Goal: Task Accomplishment & Management: Use online tool/utility

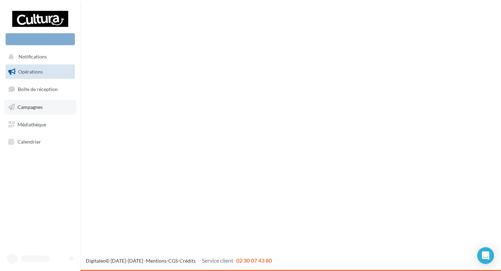
click at [43, 107] on span "Campagnes" at bounding box center [30, 107] width 25 height 6
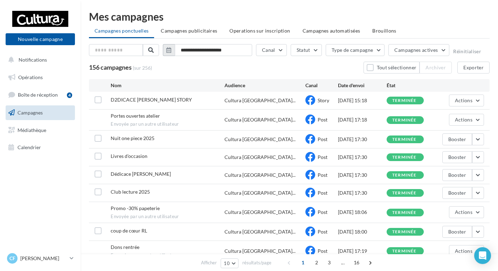
click at [168, 51] on icon "button" at bounding box center [168, 50] width 5 height 6
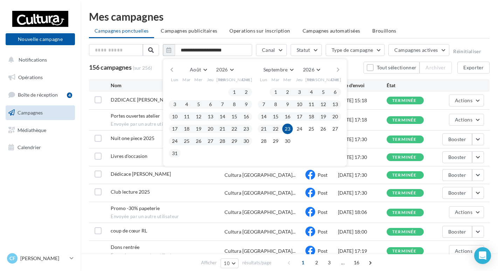
click at [174, 67] on button "button" at bounding box center [172, 70] width 6 height 10
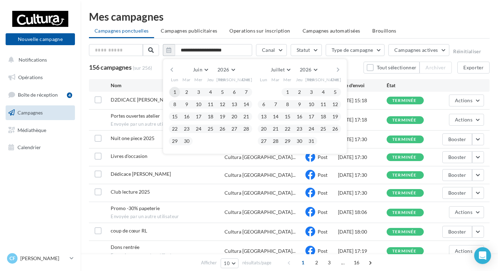
click at [175, 90] on button "1" at bounding box center [174, 92] width 11 height 11
click at [188, 139] on button "30" at bounding box center [186, 141] width 11 height 11
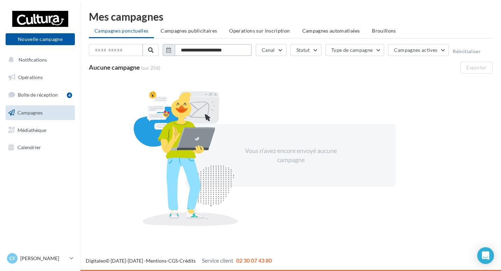
click at [229, 50] on input "**********" at bounding box center [213, 50] width 77 height 12
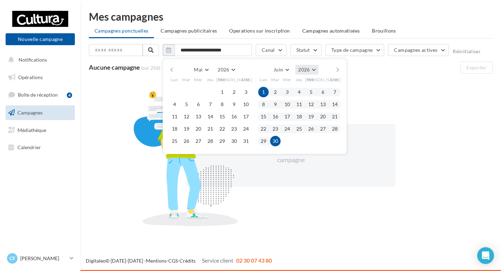
click at [309, 68] on span "2026" at bounding box center [304, 70] width 12 height 6
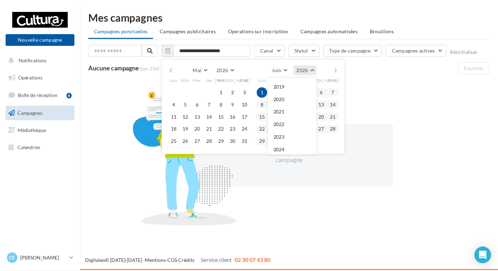
scroll to position [76, 0]
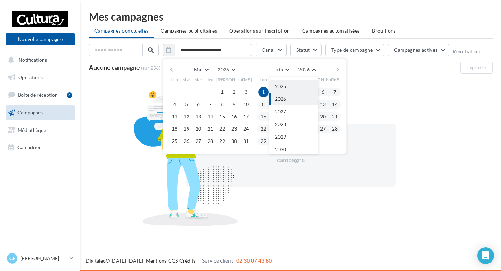
click at [288, 82] on button "2025" at bounding box center [294, 86] width 49 height 13
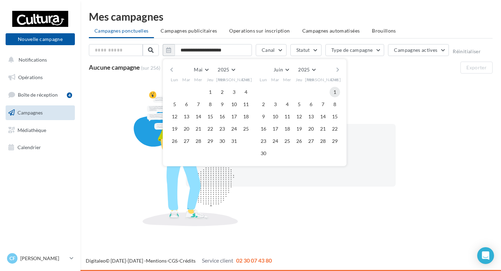
click at [337, 92] on button "1" at bounding box center [335, 92] width 11 height 11
click at [260, 152] on button "30" at bounding box center [263, 153] width 11 height 11
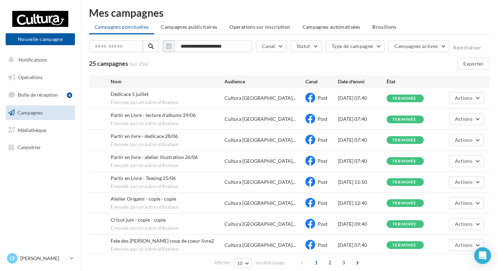
scroll to position [0, 0]
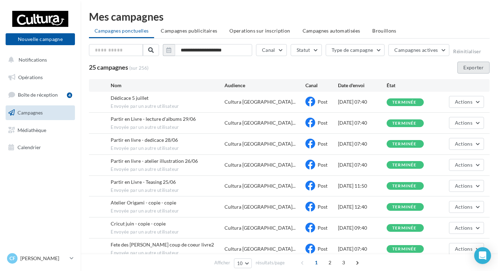
click at [463, 67] on button "Exporter" at bounding box center [473, 68] width 32 height 12
click at [168, 50] on icon "button" at bounding box center [168, 50] width 5 height 6
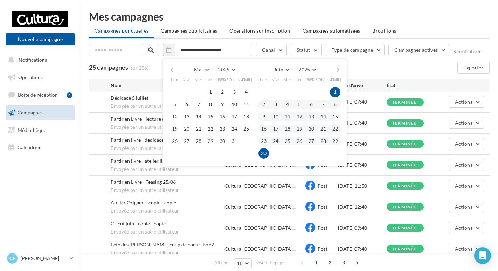
click at [335, 69] on button "button" at bounding box center [338, 70] width 6 height 10
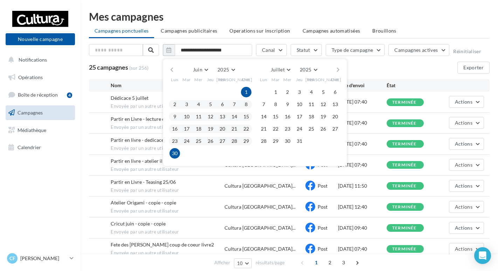
click at [335, 69] on button "button" at bounding box center [338, 70] width 6 height 10
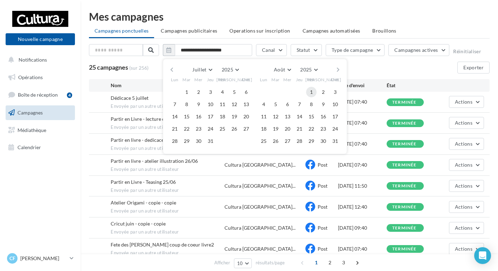
click at [311, 90] on button "1" at bounding box center [311, 92] width 11 height 11
click at [334, 140] on button "31" at bounding box center [335, 141] width 11 height 11
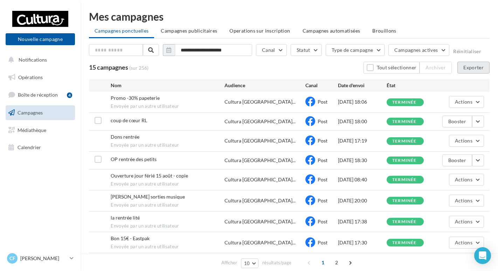
click at [469, 69] on button "Exporter" at bounding box center [473, 68] width 32 height 12
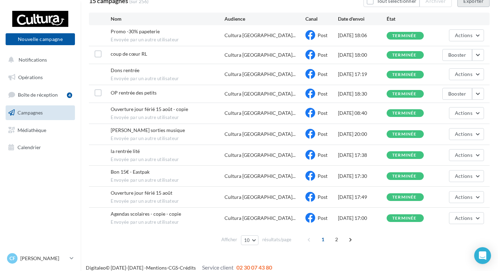
scroll to position [74, 0]
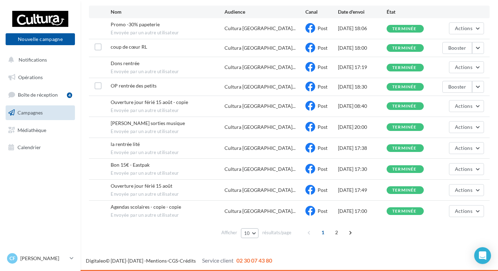
click at [243, 233] on button "10" at bounding box center [250, 233] width 18 height 10
click at [249, 210] on span "50" at bounding box center [249, 208] width 6 height 6
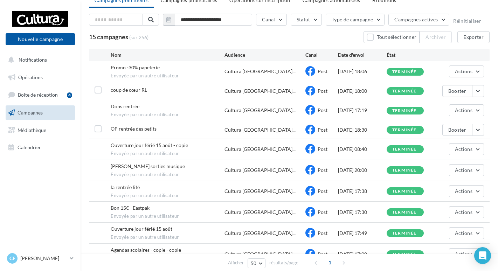
scroll to position [0, 0]
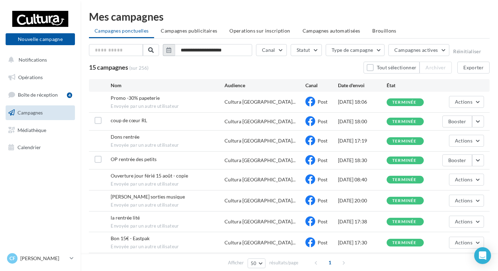
click at [173, 50] on button "button" at bounding box center [169, 50] width 12 height 12
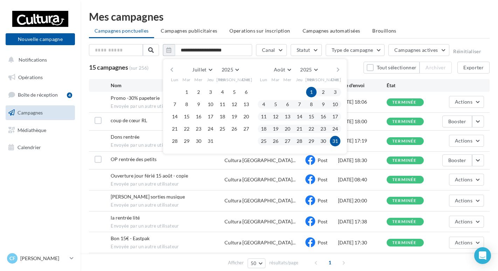
click at [169, 65] on button "button" at bounding box center [172, 70] width 6 height 10
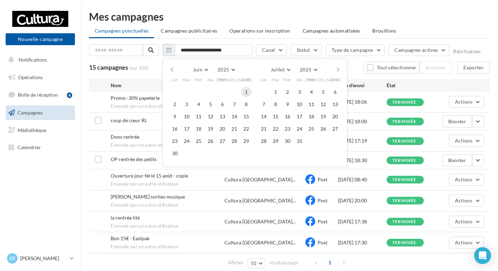
click at [244, 90] on button "1" at bounding box center [246, 92] width 11 height 11
click at [173, 154] on button "30" at bounding box center [174, 153] width 11 height 11
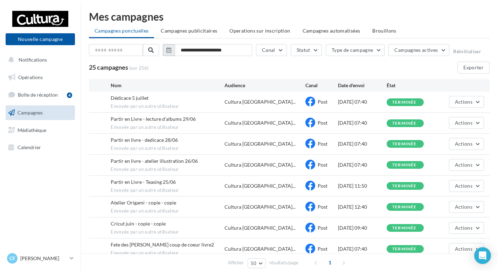
click at [171, 51] on icon "button" at bounding box center [168, 50] width 5 height 6
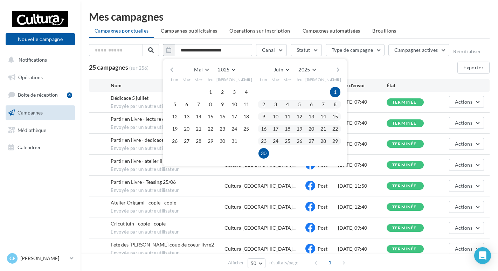
click at [339, 69] on button "button" at bounding box center [338, 70] width 6 height 10
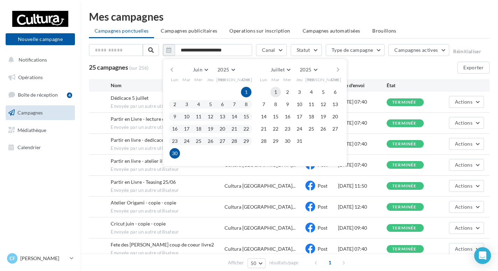
click at [274, 91] on button "1" at bounding box center [275, 92] width 11 height 11
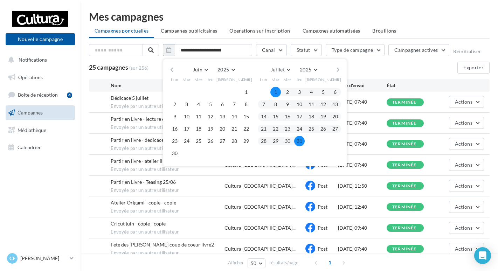
click at [301, 142] on button "31" at bounding box center [299, 141] width 11 height 11
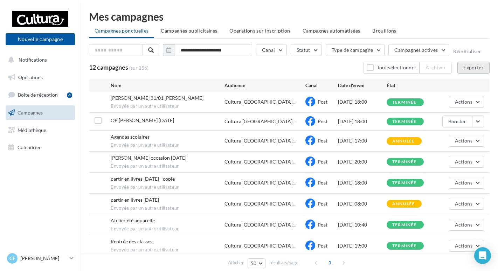
click at [483, 62] on button "Exporter" at bounding box center [473, 68] width 32 height 12
click at [269, 64] on div "12 campagnes (sur 256) Tout sélectionner Archiver Exporter" at bounding box center [289, 68] width 400 height 12
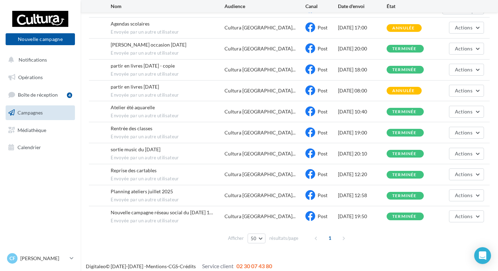
scroll to position [119, 0]
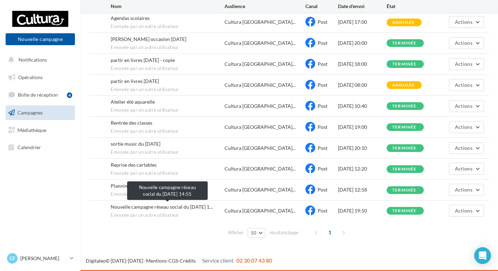
click at [189, 205] on span "Nouvelle campagne réseau social du 01-07-2025 1…" at bounding box center [162, 207] width 102 height 6
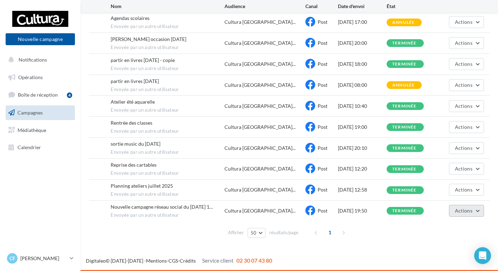
click at [459, 212] on span "Actions" at bounding box center [464, 211] width 18 height 6
click at [345, 211] on div "01/07/2025 19:50" at bounding box center [362, 210] width 49 height 7
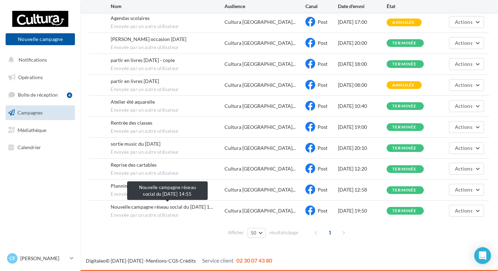
click at [161, 203] on div "Nouvelle campagne réseau social du 01-07-2025 1…" at bounding box center [162, 206] width 102 height 7
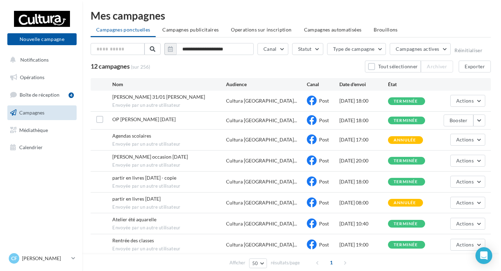
scroll to position [0, 0]
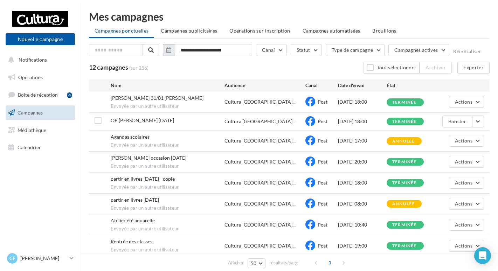
click at [164, 50] on button "button" at bounding box center [169, 50] width 12 height 12
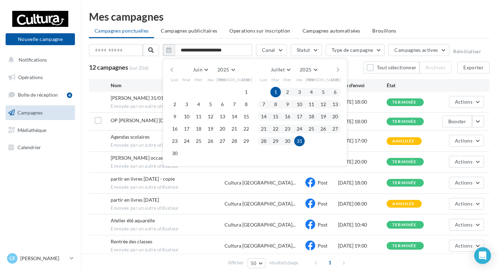
click at [340, 69] on button "button" at bounding box center [338, 70] width 6 height 10
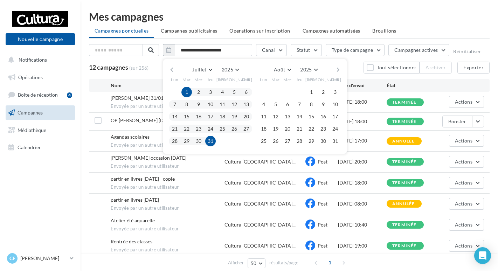
click at [340, 69] on button "button" at bounding box center [338, 70] width 6 height 10
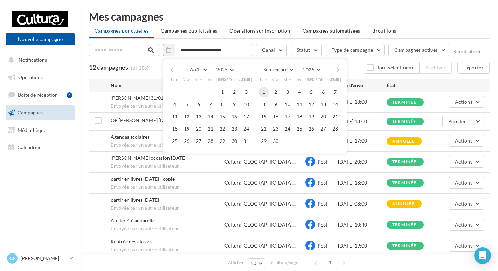
click at [263, 90] on button "1" at bounding box center [263, 92] width 11 height 11
click at [278, 141] on button "30" at bounding box center [275, 141] width 11 height 11
type input "**********"
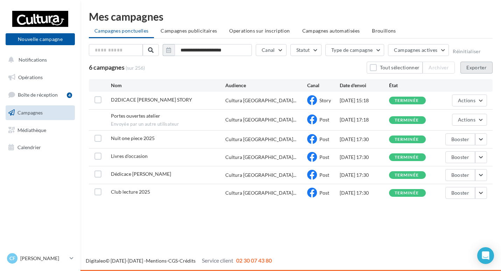
click at [485, 67] on button "Exporter" at bounding box center [477, 68] width 32 height 12
